Goal: Task Accomplishment & Management: Use online tool/utility

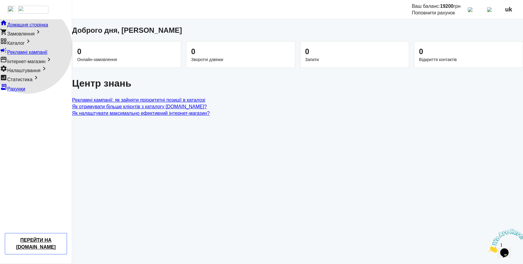
click at [25, 46] on span "Каталог" at bounding box center [15, 43] width 17 height 5
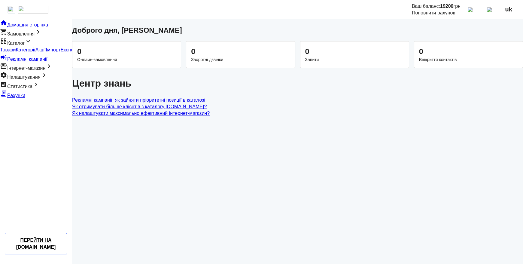
click at [46, 52] on span "Імпорт" at bounding box center [53, 49] width 15 height 5
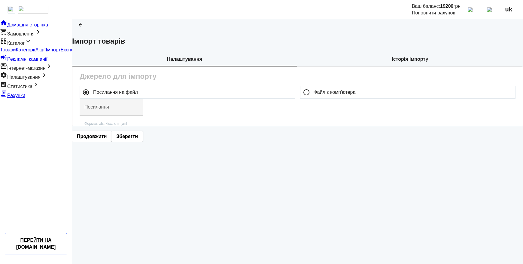
type input "https://ibud.ua/export_files/f3296/xatakryta-3-2024-04-02-14-20.xml"
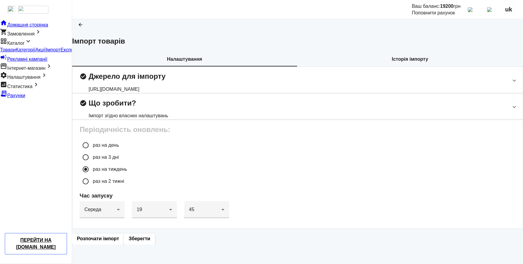
click at [166, 93] on div "https://ibud.ua/export_files/f3296/xatakryta-3-2024-04-02-14-20.xml" at bounding box center [127, 89] width 77 height 7
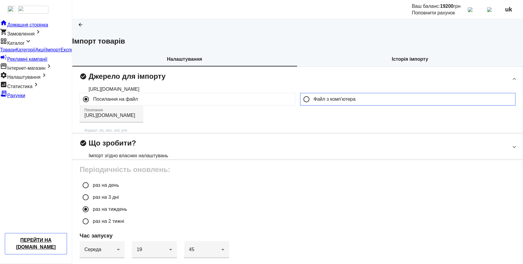
click at [313, 102] on label "Файл з комп'ютера" at bounding box center [334, 99] width 43 height 5
click at [310, 105] on input "Файл з комп'ютера" at bounding box center [307, 99] width 12 height 12
radio input "true"
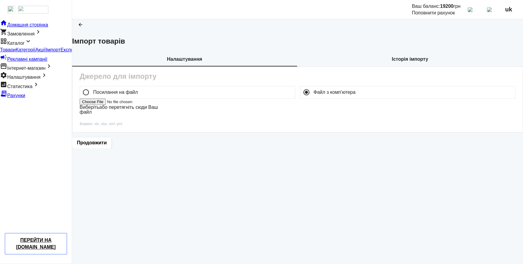
click at [158, 115] on label "Виберіть або перетягніть сюди Ваш файл" at bounding box center [119, 110] width 78 height 10
click at [156, 105] on input "Виберіть або перетягніть сюди Ваш файл" at bounding box center [118, 102] width 76 height 6
type input "C:\fakepath\ExportProm (copy 1).xml"
click at [107, 147] on span "Продовжити" at bounding box center [92, 143] width 30 height 7
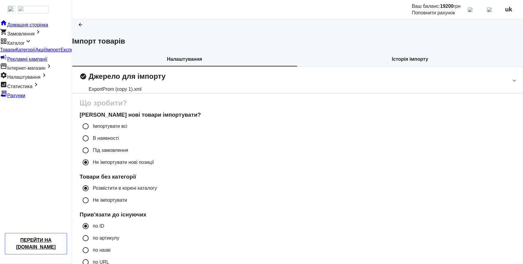
click at [127, 129] on label "Імпортувати всі" at bounding box center [110, 126] width 36 height 5
click at [92, 132] on input "Імпортувати всі" at bounding box center [86, 126] width 12 height 12
radio input "true"
click at [127, 129] on label "Імпортувати всі" at bounding box center [110, 126] width 36 height 5
click at [92, 132] on input "Імпортувати всі" at bounding box center [86, 126] width 12 height 12
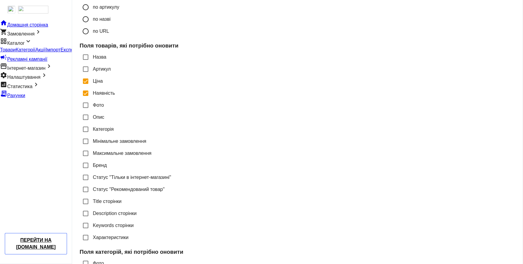
scroll to position [328, 0]
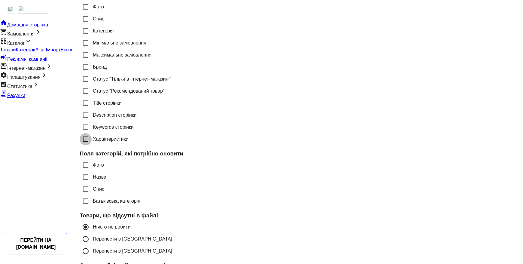
click at [92, 145] on input "Характеристики" at bounding box center [86, 139] width 12 height 12
checkbox input "true"
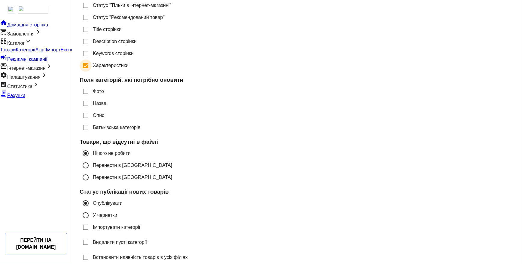
scroll to position [492, 0]
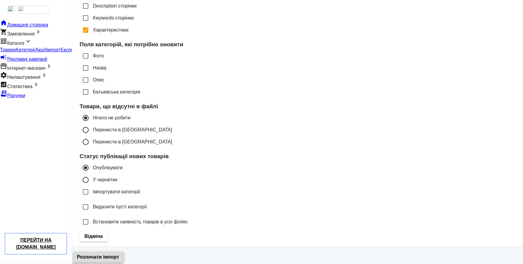
click at [119, 254] on span "Розпочати імпорт" at bounding box center [98, 257] width 42 height 7
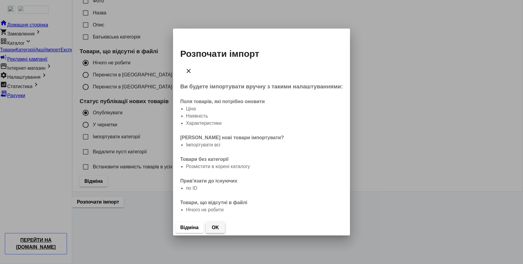
click at [225, 220] on span "button" at bounding box center [215, 227] width 19 height 14
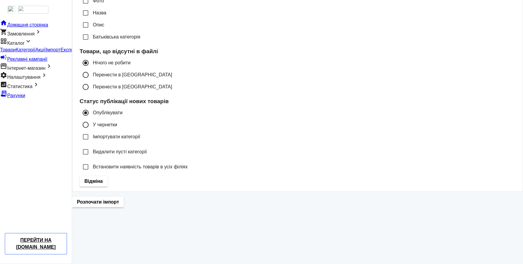
scroll to position [492, 0]
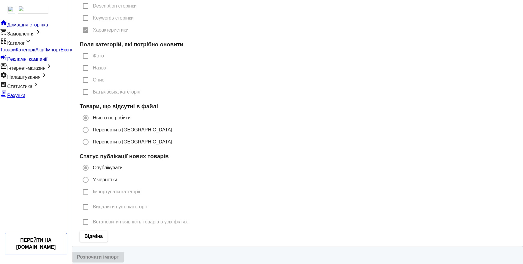
radio input "true"
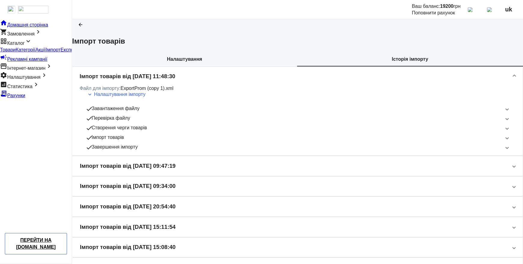
scroll to position [0, 0]
click at [213, 141] on mat-panel-title "Імпорт товарів" at bounding box center [294, 137] width 416 height 7
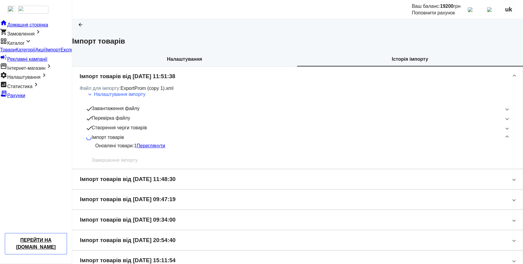
click at [165, 148] on link "Переглянути" at bounding box center [151, 145] width 29 height 5
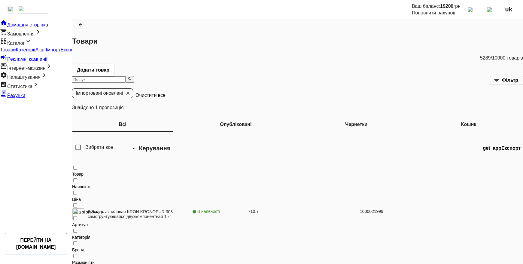
click at [46, 52] on span "Імпорт" at bounding box center [53, 49] width 15 height 5
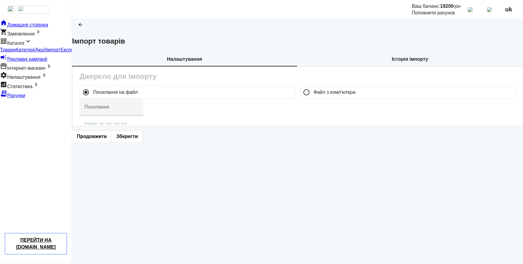
type input "[URL][DOMAIN_NAME]"
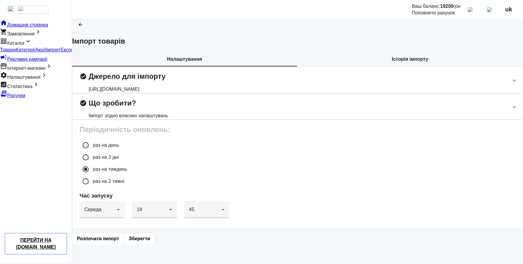
click at [392, 62] on b "Історія імпорту" at bounding box center [410, 59] width 36 height 5
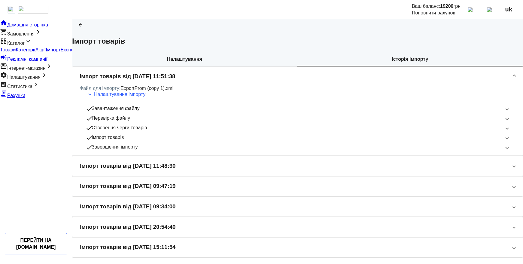
click at [205, 141] on mat-panel-title "check Імпорт товарів" at bounding box center [294, 137] width 416 height 7
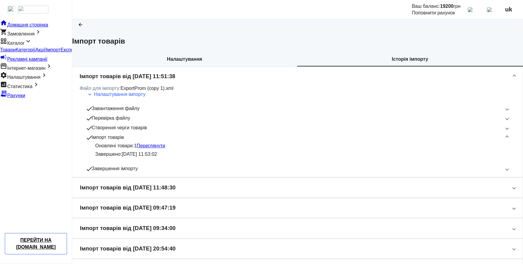
click at [165, 148] on link "Переглянути" at bounding box center [151, 145] width 29 height 5
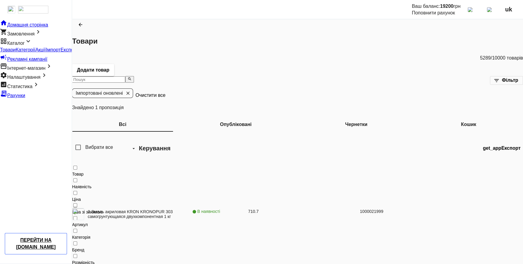
click at [46, 52] on span "Імпорт" at bounding box center [53, 49] width 15 height 5
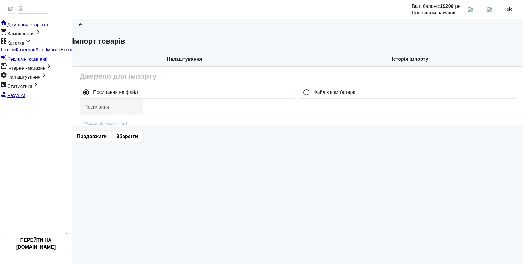
type input "[URL][DOMAIN_NAME]"
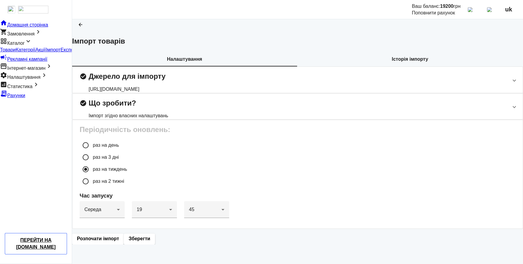
click at [392, 62] on b "Історія імпорту" at bounding box center [410, 59] width 36 height 5
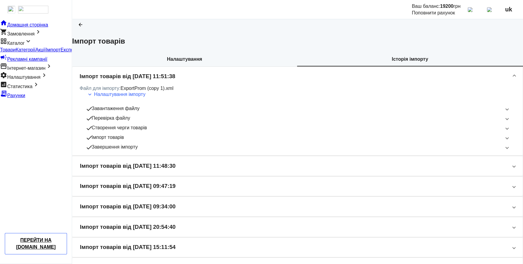
click at [167, 62] on b "Налаштування" at bounding box center [184, 59] width 35 height 5
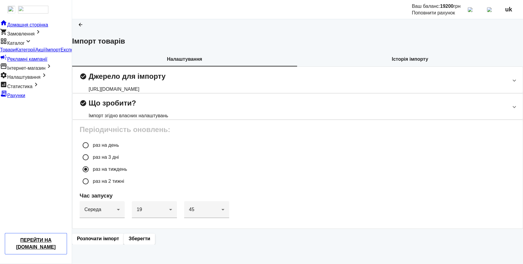
click at [314, 93] on mat-expansion-panel-header "check_circle Джерело для імпорту https://ibud.ua/export_files/f3296/xatakryta-3…" at bounding box center [297, 80] width 451 height 26
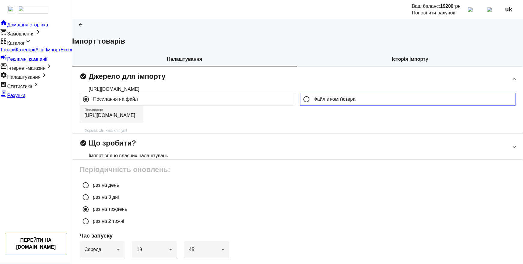
click at [313, 102] on label "Файл з комп'ютера" at bounding box center [334, 99] width 43 height 5
click at [309, 105] on input "Файл з комп'ютера" at bounding box center [307, 99] width 12 height 12
radio input "true"
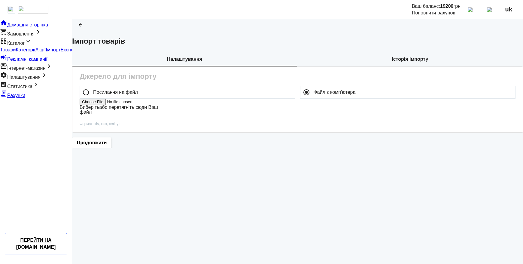
click at [294, 121] on file-loader "Виберіть або перетягніть сюди Ваш файл" at bounding box center [298, 110] width 436 height 23
click at [158, 115] on label "Виберіть або перетягніть сюди Ваш файл" at bounding box center [119, 110] width 78 height 10
click at [156, 105] on input "Виберіть або перетягніть сюди Ваш файл" at bounding box center [118, 102] width 76 height 6
type input "C:\fakepath\ExportProm (copy 1).xml"
click at [107, 147] on span "Продовжити" at bounding box center [92, 143] width 30 height 7
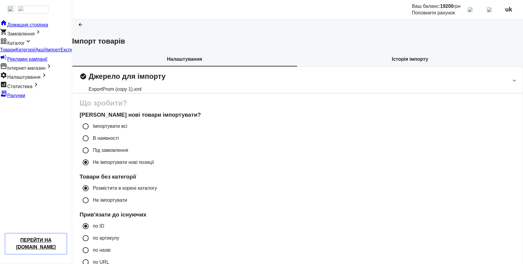
click at [127, 129] on label "Імпортувати всі" at bounding box center [110, 126] width 36 height 5
click at [92, 132] on input "Імпортувати всі" at bounding box center [86, 126] width 12 height 12
radio input "true"
click at [127, 129] on label "Імпортувати всі" at bounding box center [110, 126] width 36 height 5
click at [92, 132] on input "Імпортувати всі" at bounding box center [86, 126] width 12 height 12
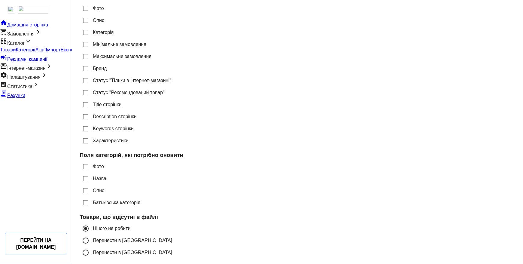
checkbox input "true"
click at [92, 147] on input "Характеристики" at bounding box center [86, 141] width 12 height 12
checkbox input "true"
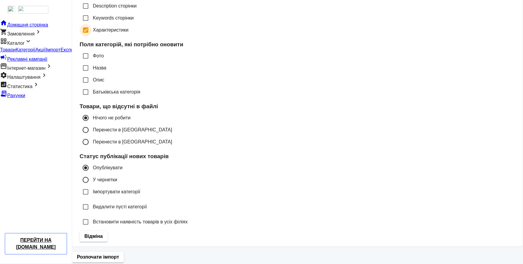
scroll to position [502, 0]
click at [119, 254] on span "Розпочати імпорт" at bounding box center [98, 257] width 42 height 7
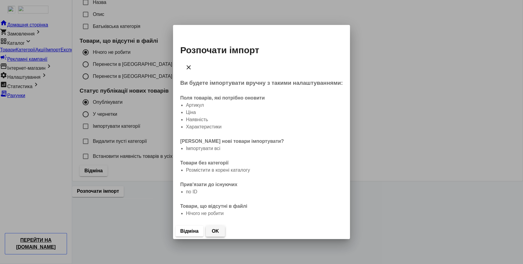
click at [219, 228] on span "OK" at bounding box center [215, 231] width 7 height 7
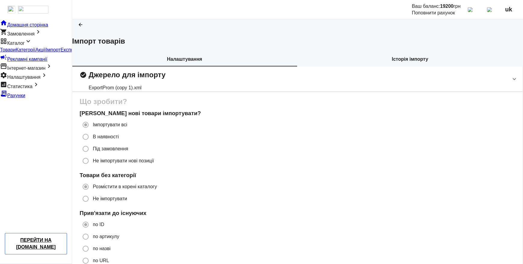
scroll to position [502, 0]
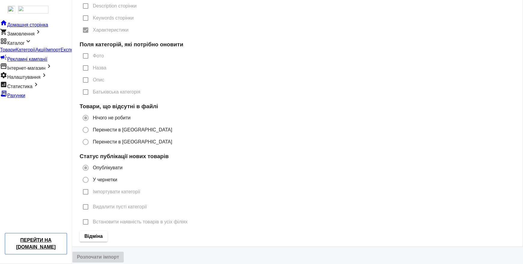
radio input "true"
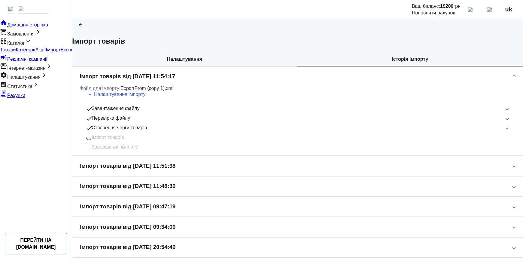
scroll to position [0, 0]
click at [124, 141] on span "Імпорт товарів" at bounding box center [108, 137] width 32 height 7
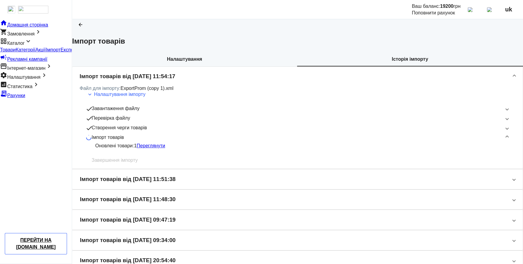
click at [165, 148] on link "Переглянути" at bounding box center [151, 145] width 29 height 5
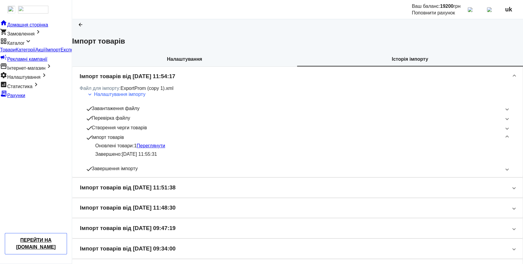
click at [281, 46] on h1 "Імпорт товарів" at bounding box center [297, 41] width 451 height 10
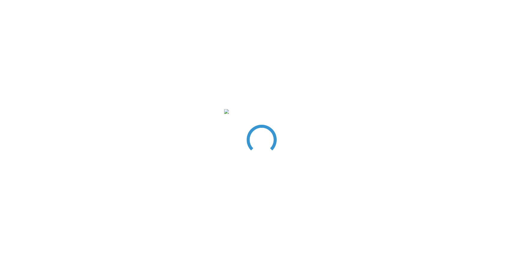
type input "[URL][DOMAIN_NAME]"
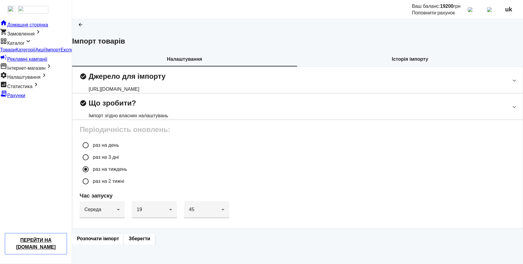
click at [166, 80] on h2 "check_circle Джерело для імпорту" at bounding box center [123, 76] width 86 height 7
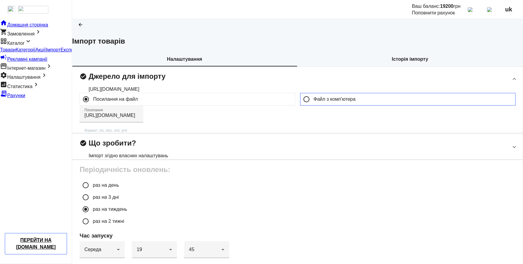
click at [318, 102] on label "Файл з комп'ютера" at bounding box center [334, 99] width 43 height 5
click at [313, 105] on input "Файл з комп'ютера" at bounding box center [307, 99] width 12 height 12
radio input "true"
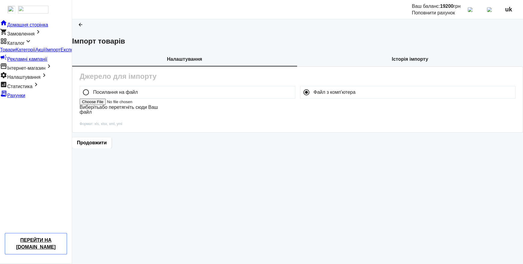
click at [158, 115] on label "Виберіть або перетягніть сюди Ваш файл" at bounding box center [119, 110] width 78 height 10
click at [156, 105] on input "Виберіть або перетягніть сюди Ваш файл" at bounding box center [118, 102] width 76 height 6
type input "C:\fakepath\ExportProm (copy 1).xml"
click at [107, 147] on span "Продовжити" at bounding box center [92, 143] width 30 height 7
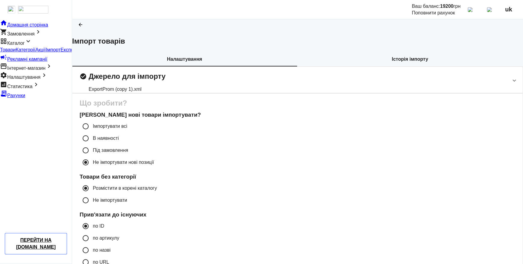
click at [127, 129] on label "Імпортувати всі" at bounding box center [110, 126] width 36 height 5
click at [92, 132] on input "Імпортувати всі" at bounding box center [86, 126] width 12 height 12
radio input "true"
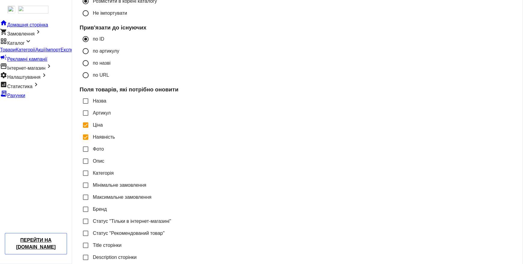
scroll to position [197, 0]
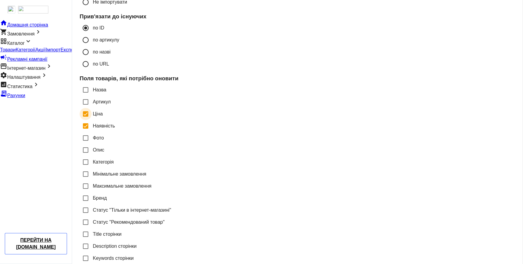
click at [92, 120] on input "Ціна" at bounding box center [86, 114] width 12 height 12
checkbox input "false"
click at [92, 132] on input "Наявність" at bounding box center [86, 126] width 12 height 12
checkbox input "false"
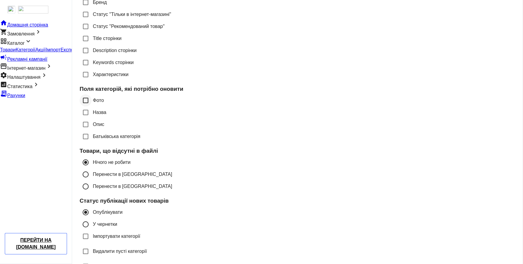
scroll to position [394, 0]
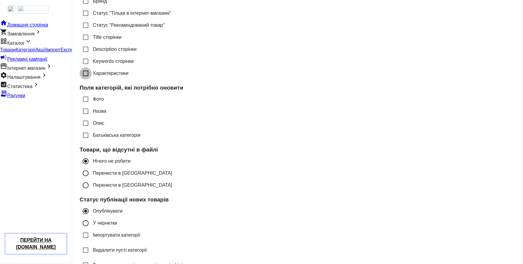
click at [92, 79] on input "Характеристики" at bounding box center [86, 73] width 12 height 12
checkbox input "true"
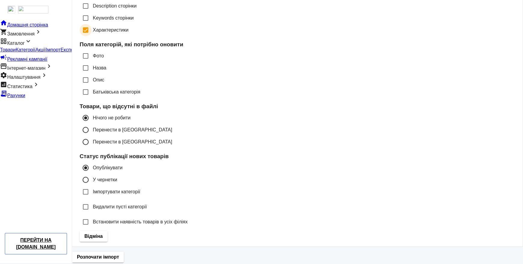
scroll to position [502, 0]
click at [119, 254] on span "Розпочати імпорт" at bounding box center [98, 257] width 42 height 7
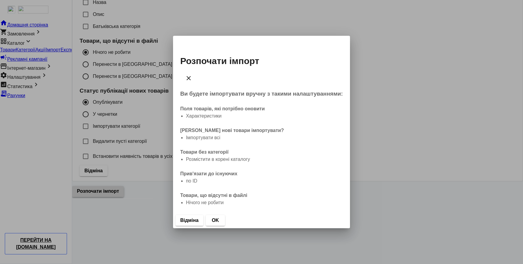
scroll to position [0, 0]
click at [219, 217] on span "OK" at bounding box center [215, 220] width 7 height 7
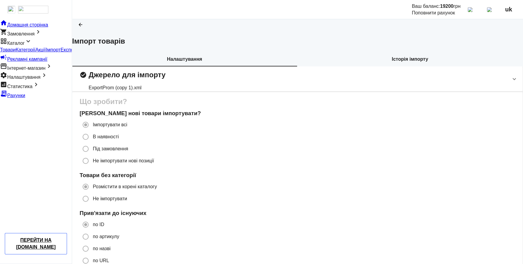
scroll to position [502, 0]
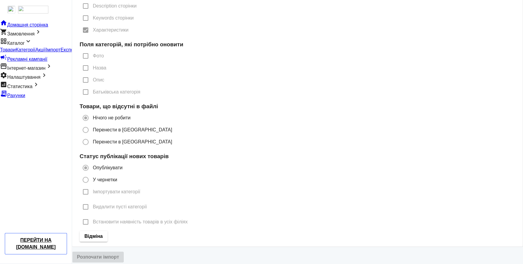
radio input "true"
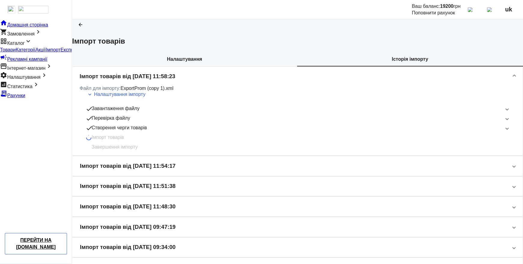
scroll to position [0, 0]
click at [171, 62] on b "Налаштування" at bounding box center [184, 59] width 35 height 5
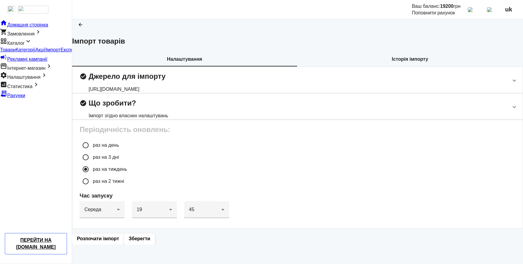
click at [166, 93] on div "check_circle Джерело для імпорту [URL][DOMAIN_NAME]" at bounding box center [123, 80] width 86 height 26
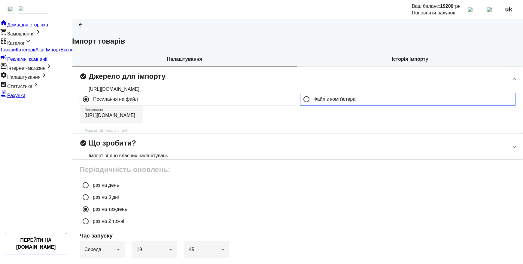
click at [316, 102] on label "Файл з комп'ютера" at bounding box center [334, 99] width 43 height 5
click at [313, 105] on input "Файл з комп'ютера" at bounding box center [307, 99] width 12 height 12
radio input "true"
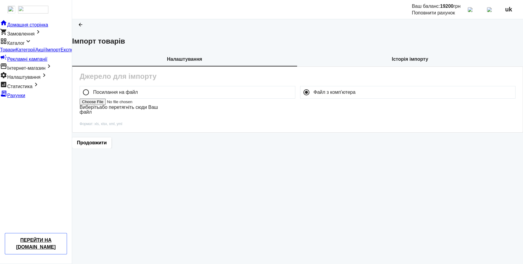
click at [158, 115] on label "Виберіть або перетягніть сюди Ваш файл" at bounding box center [119, 110] width 78 height 10
click at [156, 105] on input "Виберіть або перетягніть сюди Ваш файл" at bounding box center [118, 102] width 76 height 6
type input "C:\fakepath\ExportProm (copy 1).xml"
click at [107, 147] on span "Продовжити" at bounding box center [92, 143] width 30 height 7
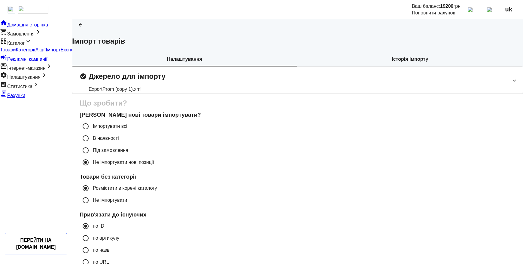
click at [127, 129] on label "Імпортувати всі" at bounding box center [110, 126] width 36 height 5
click at [92, 132] on input "Імпортувати всі" at bounding box center [86, 126] width 12 height 12
radio input "true"
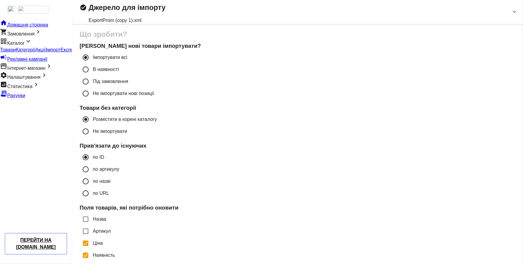
scroll to position [131, 0]
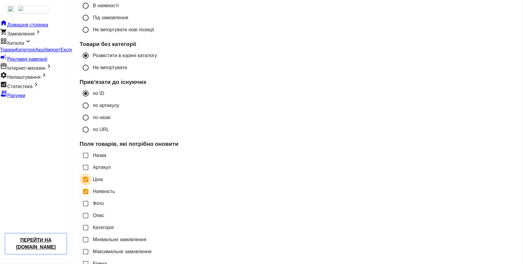
click at [92, 185] on input "Ціна" at bounding box center [86, 179] width 12 height 12
checkbox input "false"
click at [92, 198] on input "Наявність" at bounding box center [86, 191] width 12 height 12
checkbox input "false"
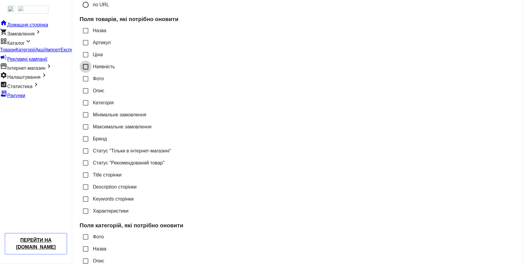
scroll to position [295, 0]
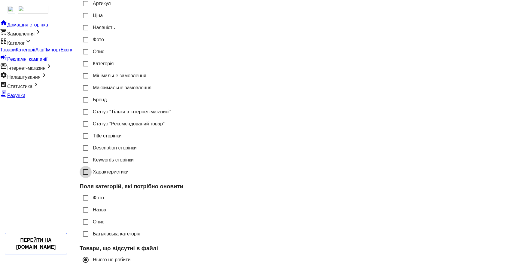
click at [92, 178] on input "Характеристики" at bounding box center [86, 172] width 12 height 12
checkbox input "true"
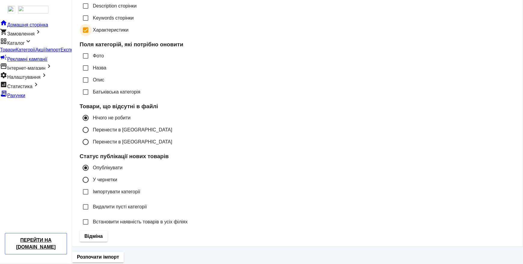
scroll to position [502, 0]
click at [119, 254] on span "Розпочати імпорт" at bounding box center [98, 257] width 42 height 7
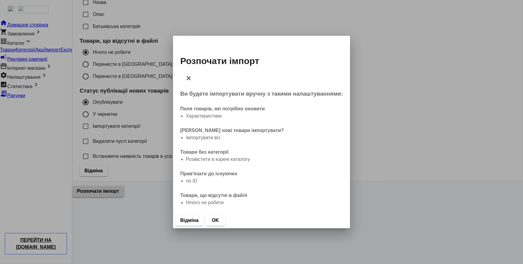
scroll to position [0, 0]
click at [219, 217] on span "OK" at bounding box center [215, 220] width 7 height 7
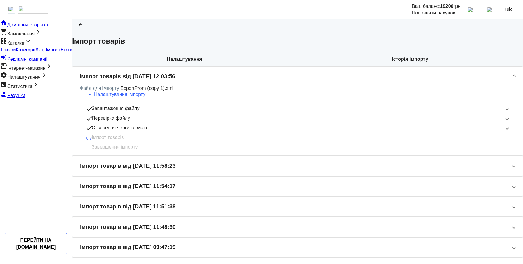
click at [369, 66] on div "Налаштування Історія імпорту" at bounding box center [297, 59] width 451 height 14
click at [236, 141] on mat-panel-title "Імпорт товарів" at bounding box center [294, 137] width 416 height 7
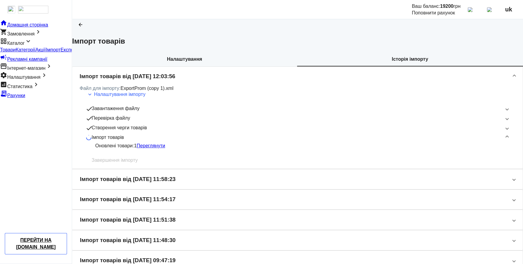
click at [236, 141] on mat-panel-title "Імпорт товарів" at bounding box center [294, 137] width 416 height 7
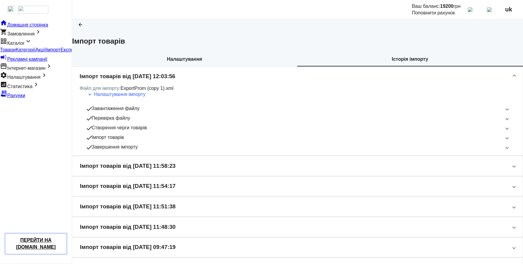
click at [167, 62] on b "Налаштування" at bounding box center [184, 59] width 35 height 5
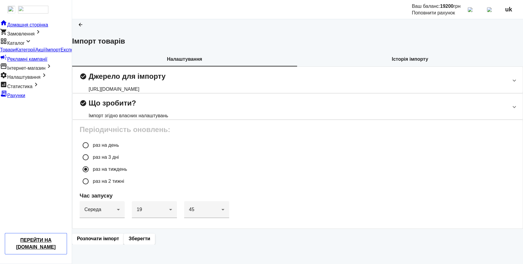
click at [392, 66] on span "Історія імпорту" at bounding box center [410, 59] width 36 height 14
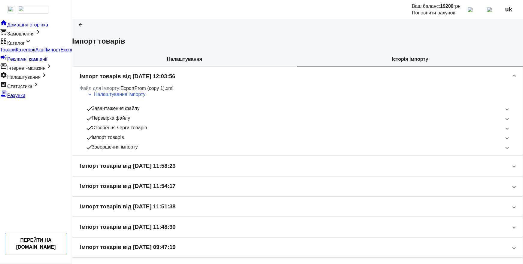
click at [177, 66] on span "Налаштування" at bounding box center [184, 59] width 35 height 14
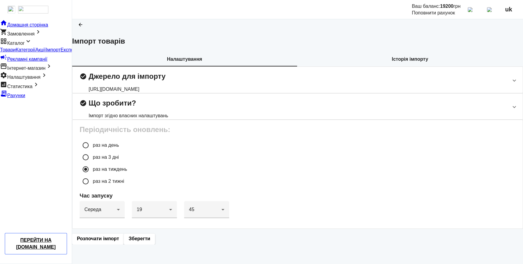
click at [166, 80] on h2 "check_circle Джерело для імпорту" at bounding box center [123, 76] width 86 height 7
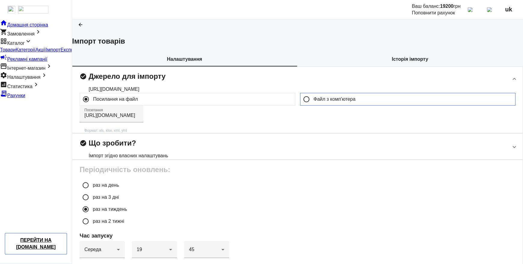
click at [305, 105] on input "Файл з комп'ютера" at bounding box center [307, 99] width 12 height 12
radio input "true"
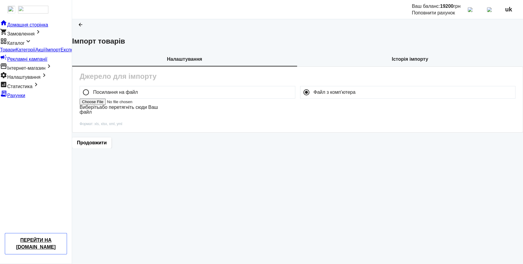
click at [158, 115] on label "Виберіть або перетягніть сюди Ваш файл" at bounding box center [119, 110] width 78 height 10
click at [156, 105] on input "Виберіть або перетягніть сюди Ваш файл" at bounding box center [118, 102] width 76 height 6
type input "C:\fakepath\ExportProm (copy 1).xml"
click at [107, 147] on span "Продовжити" at bounding box center [92, 143] width 30 height 7
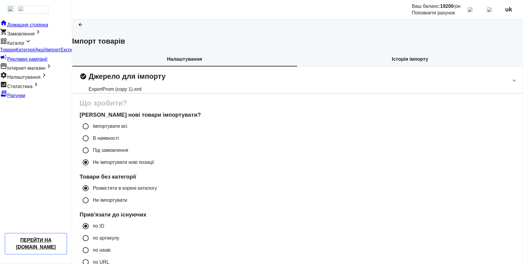
click at [127, 129] on label "Імпортувати всі" at bounding box center [110, 126] width 36 height 5
click at [92, 132] on input "Імпортувати всі" at bounding box center [86, 126] width 12 height 12
radio input "true"
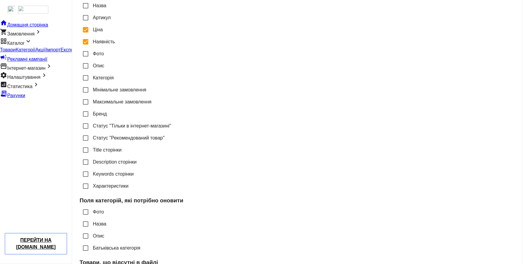
scroll to position [229, 0]
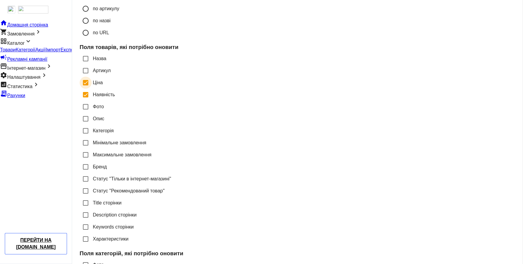
click at [92, 89] on input "Ціна" at bounding box center [86, 83] width 12 height 12
checkbox input "false"
click at [92, 101] on input "Наявність" at bounding box center [86, 95] width 12 height 12
checkbox input "false"
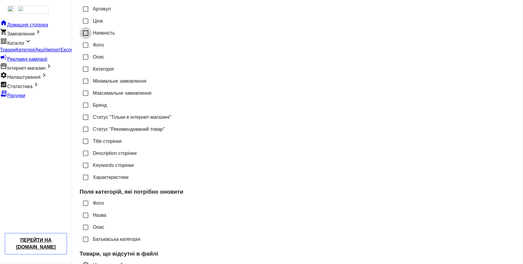
scroll to position [361, 0]
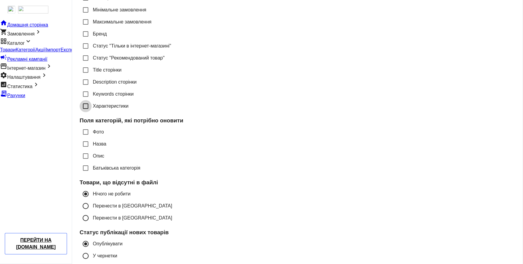
click at [92, 112] on input "Характеристики" at bounding box center [86, 106] width 12 height 12
checkbox input "true"
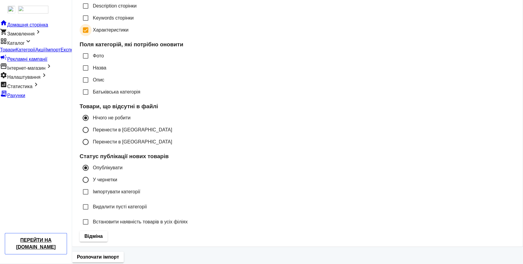
scroll to position [492, 0]
click at [119, 254] on span "Розпочати імпорт" at bounding box center [98, 257] width 42 height 7
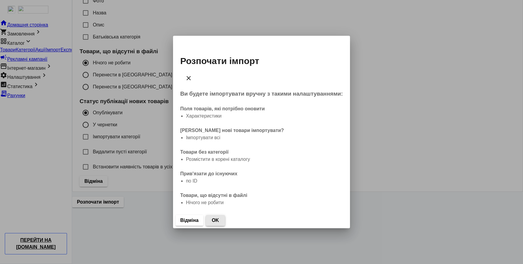
drag, startPoint x: 319, startPoint y: 212, endPoint x: 303, endPoint y: 215, distance: 15.9
click at [219, 217] on span "OK" at bounding box center [215, 220] width 7 height 7
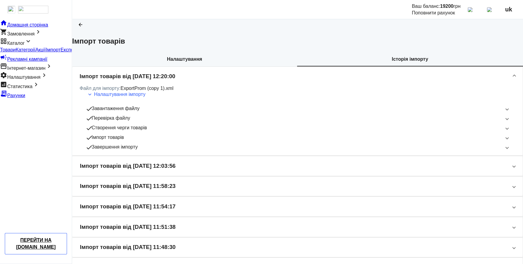
click at [178, 62] on b "Налаштування" at bounding box center [184, 59] width 35 height 5
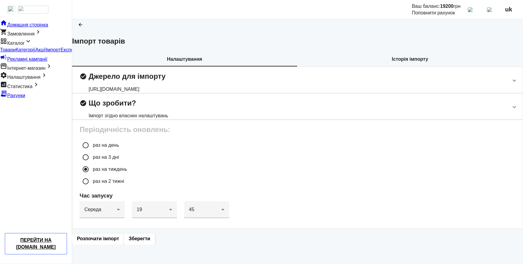
click at [166, 93] on div "[URL][DOMAIN_NAME]" at bounding box center [127, 89] width 77 height 7
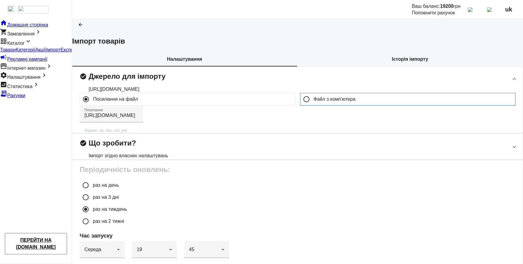
click at [305, 105] on input "Файл з комп'ютера" at bounding box center [307, 99] width 12 height 12
radio input "true"
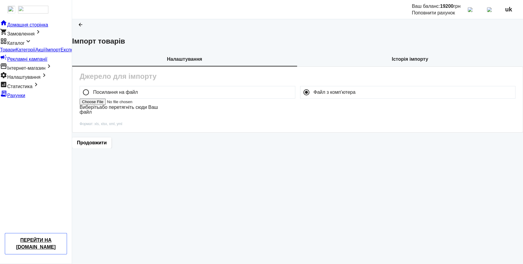
click at [158, 115] on label "Виберіть або перетягніть сюди Ваш файл" at bounding box center [119, 110] width 78 height 10
click at [156, 105] on input "Виберіть або перетягніть сюди Ваш файл" at bounding box center [118, 102] width 76 height 6
type input "C:\fakepath\ExportProm (copy 1).xml"
click at [107, 147] on span "Продовжити" at bounding box center [92, 143] width 30 height 7
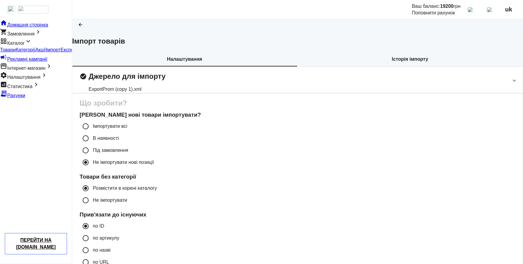
click at [127, 129] on label "Імпортувати всі" at bounding box center [110, 126] width 36 height 5
click at [92, 132] on input "Імпортувати всі" at bounding box center [86, 126] width 12 height 12
radio input "true"
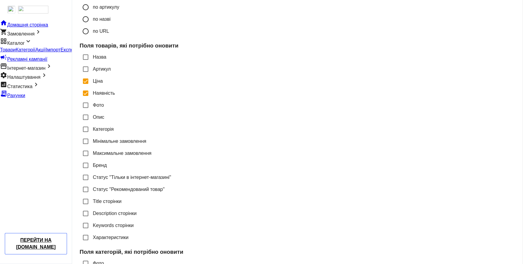
scroll to position [262, 0]
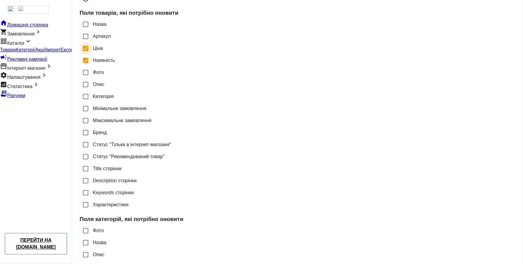
click at [92, 54] on input "Ціна" at bounding box center [86, 48] width 12 height 12
checkbox input "false"
click at [92, 66] on input "Наявність" at bounding box center [86, 60] width 12 height 12
checkbox input "false"
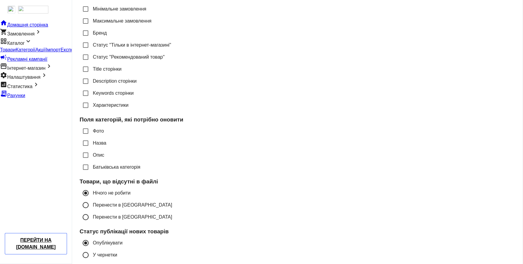
scroll to position [394, 0]
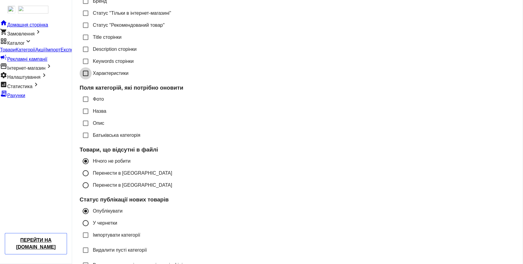
click at [92, 79] on input "Характеристики" at bounding box center [86, 73] width 12 height 12
checkbox input "true"
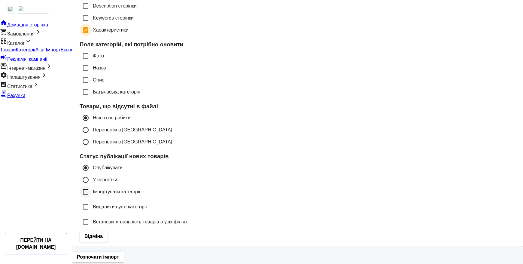
scroll to position [502, 0]
click at [124, 250] on span "button" at bounding box center [98, 257] width 52 height 14
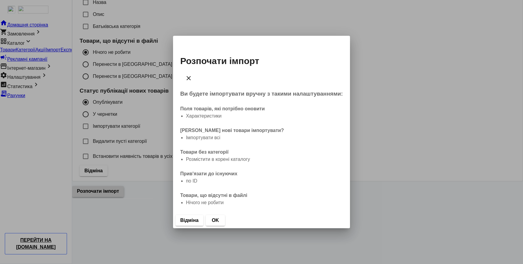
scroll to position [0, 0]
click at [219, 217] on span "OK" at bounding box center [215, 220] width 7 height 7
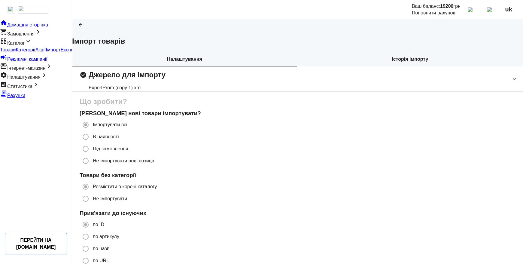
scroll to position [502, 0]
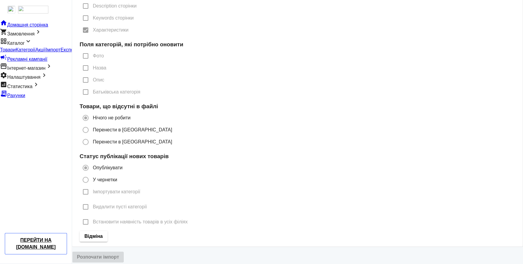
radio input "true"
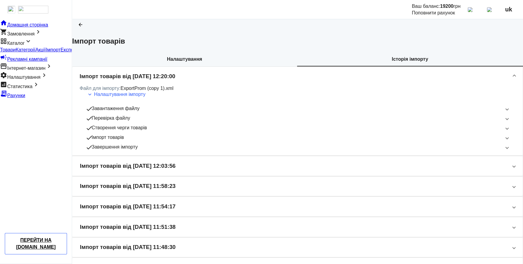
scroll to position [0, 0]
